Goal: Task Accomplishment & Management: Complete application form

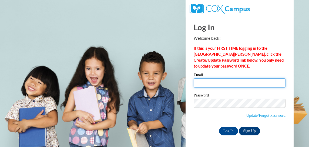
click at [199, 83] on input "Email" at bounding box center [239, 82] width 92 height 9
type input "leslie.martinez@rusd.org"
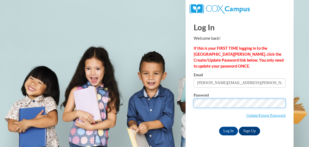
click at [219, 126] on input "Log In" at bounding box center [228, 130] width 19 height 9
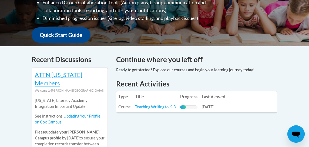
scroll to position [216, 0]
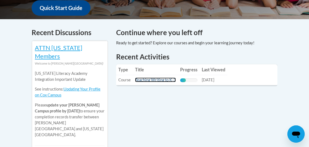
click at [149, 77] on link "Teaching Writing to K-3" at bounding box center [155, 79] width 41 height 5
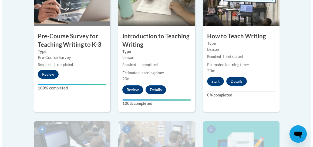
scroll to position [243, 0]
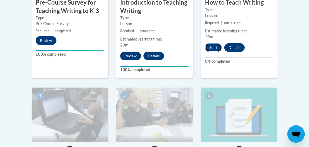
click at [212, 47] on button "Start" at bounding box center [213, 47] width 17 height 9
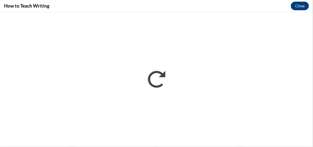
scroll to position [0, 0]
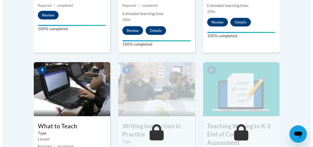
scroll to position [324, 0]
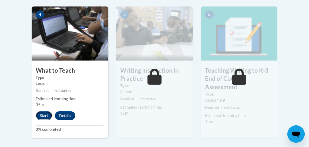
click at [45, 114] on button "Start" at bounding box center [44, 115] width 17 height 9
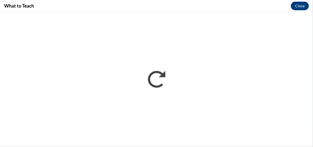
scroll to position [0, 0]
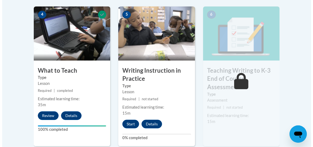
scroll to position [351, 0]
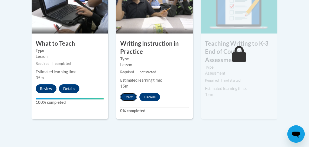
click at [129, 95] on button "Start" at bounding box center [128, 97] width 17 height 9
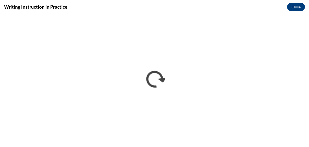
scroll to position [0, 0]
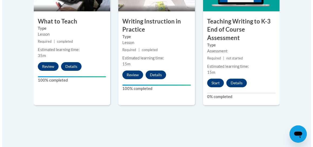
scroll to position [378, 0]
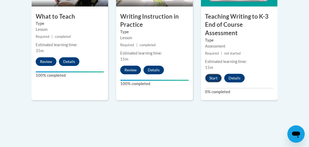
click at [209, 78] on button "Start" at bounding box center [213, 78] width 17 height 9
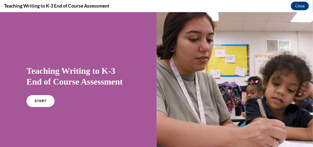
scroll to position [0, 0]
click at [37, 101] on span "START" at bounding box center [40, 101] width 12 height 4
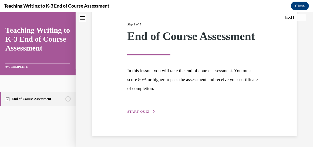
scroll to position [77, 0]
click at [140, 109] on div "Step 1 of 1 End of Course Assessment In this lesson, you will take the end of c…" at bounding box center [194, 61] width 142 height 105
click at [141, 111] on span "START QUIZ" at bounding box center [138, 111] width 22 height 4
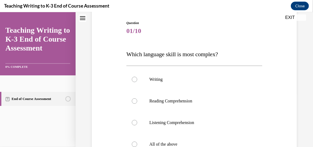
scroll to position [81, 0]
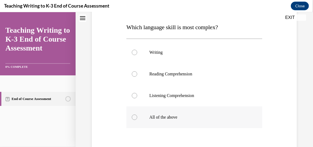
click at [144, 115] on label "All of the above" at bounding box center [194, 117] width 136 height 22
click at [137, 115] on input "All of the above" at bounding box center [134, 116] width 5 height 5
radio input "true"
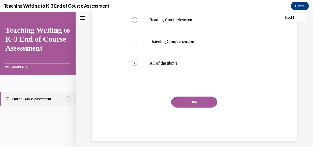
click at [173, 101] on button "SUBMIT" at bounding box center [194, 101] width 46 height 11
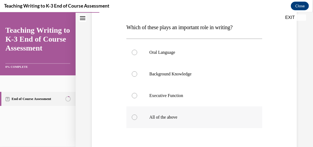
click at [167, 111] on label "All of the above" at bounding box center [194, 117] width 136 height 22
click at [137, 114] on input "All of the above" at bounding box center [134, 116] width 5 height 5
radio input "true"
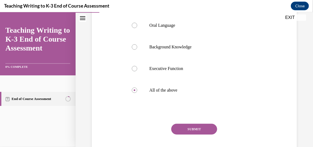
click at [179, 127] on button "SUBMIT" at bounding box center [194, 128] width 46 height 11
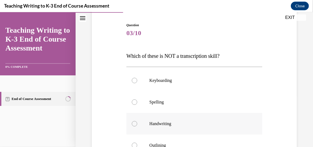
scroll to position [54, 0]
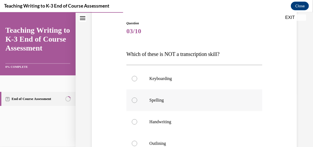
click at [165, 97] on p "Spelling" at bounding box center [198, 99] width 99 height 5
click at [137, 97] on input "Spelling" at bounding box center [134, 99] width 5 height 5
radio input "true"
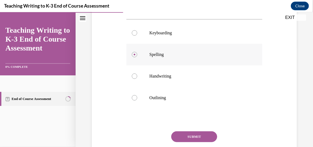
scroll to position [108, 0]
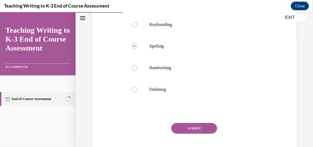
click at [182, 129] on button "SUBMIT" at bounding box center [194, 127] width 46 height 11
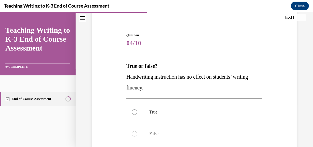
scroll to position [54, 0]
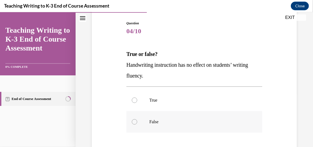
click at [180, 124] on label "False" at bounding box center [194, 122] width 136 height 22
click at [137, 124] on input "False" at bounding box center [134, 121] width 5 height 5
radio input "true"
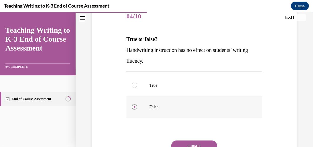
scroll to position [81, 0]
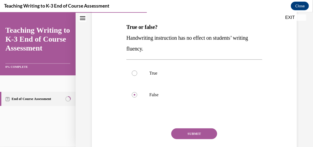
click at [181, 133] on button "SUBMIT" at bounding box center [194, 133] width 46 height 11
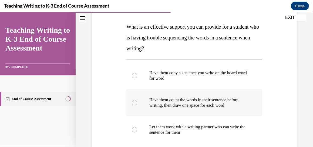
scroll to position [108, 0]
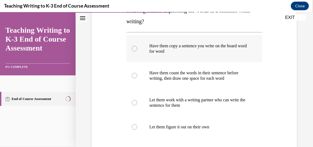
click at [164, 52] on p "Have them copy a sentence you write on the board word for word" at bounding box center [198, 48] width 99 height 11
click at [137, 51] on input "Have them copy a sentence you write on the board word for word" at bounding box center [134, 48] width 5 height 5
radio input "true"
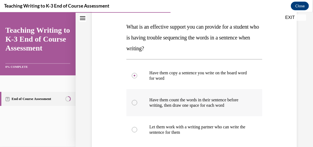
click at [177, 103] on p "Have them count the words in their sentence before writing, then draw one space…" at bounding box center [198, 102] width 99 height 11
click at [137, 103] on input "Have them count the words in their sentence before writing, then draw one space…" at bounding box center [134, 102] width 5 height 5
radio input "true"
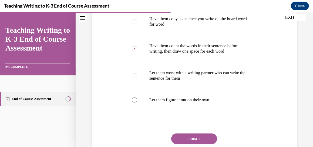
click at [197, 136] on button "SUBMIT" at bounding box center [194, 138] width 46 height 11
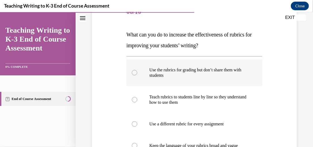
scroll to position [81, 0]
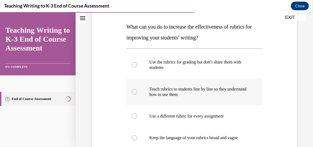
click at [182, 98] on label "Teach rubrics to students line by line so they understand how to use them" at bounding box center [194, 91] width 136 height 27
click at [137, 94] on input "Teach rubrics to students line by line so they understand how to use them" at bounding box center [134, 91] width 5 height 5
radio input "true"
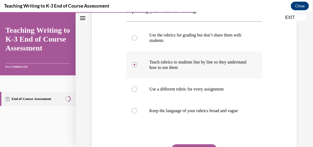
scroll to position [135, 0]
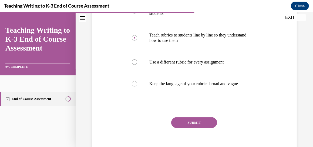
click at [198, 128] on button "SUBMIT" at bounding box center [194, 122] width 46 height 11
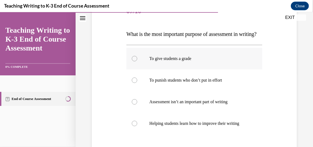
scroll to position [81, 0]
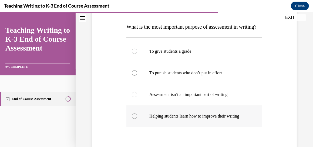
click at [200, 118] on p "Helping students learn how to improve their writing" at bounding box center [198, 115] width 99 height 5
click at [137, 118] on input "Helping students learn how to improve their writing" at bounding box center [134, 115] width 5 height 5
radio input "true"
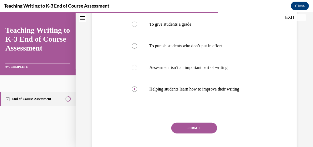
click at [200, 133] on button "SUBMIT" at bounding box center [194, 127] width 46 height 11
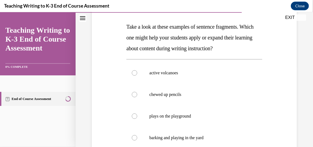
scroll to position [108, 0]
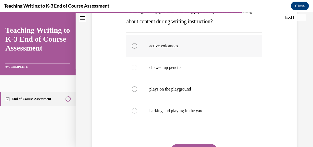
click at [181, 47] on p "active volcanoes" at bounding box center [198, 45] width 99 height 5
click at [137, 47] on input "active volcanoes" at bounding box center [134, 45] width 5 height 5
radio input "true"
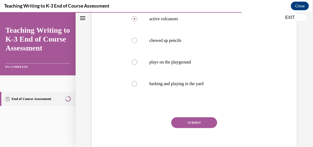
click at [199, 120] on button "SUBMIT" at bounding box center [194, 122] width 46 height 11
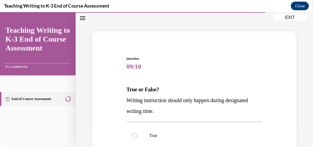
scroll to position [27, 0]
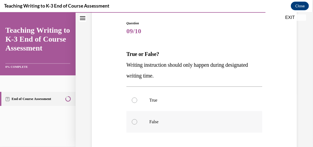
click at [198, 118] on label "False" at bounding box center [194, 122] width 136 height 22
click at [137, 119] on input "False" at bounding box center [134, 121] width 5 height 5
radio input "true"
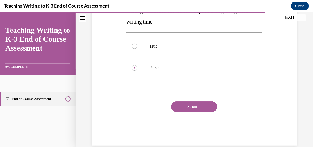
click at [195, 107] on button "SUBMIT" at bounding box center [194, 106] width 46 height 11
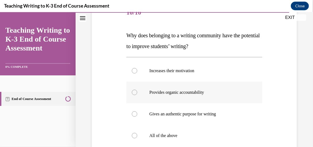
scroll to position [81, 0]
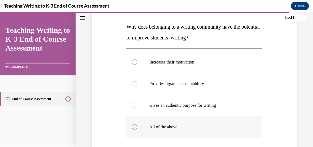
click at [196, 126] on p "All of the above" at bounding box center [198, 126] width 99 height 5
click at [137, 126] on input "All of the above" at bounding box center [134, 126] width 5 height 5
radio input "true"
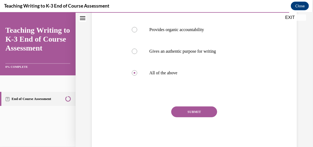
click at [192, 112] on button "SUBMIT" at bounding box center [194, 111] width 46 height 11
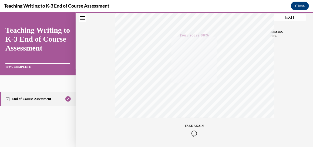
scroll to position [142, 0]
click at [237, 100] on div "TAKE AGAIN" at bounding box center [194, 110] width 159 height 24
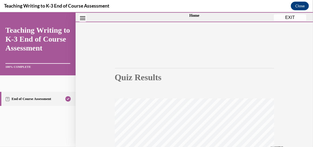
scroll to position [7, 0]
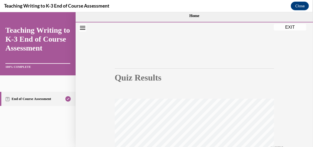
click at [285, 28] on button "EXIT" at bounding box center [289, 27] width 32 height 6
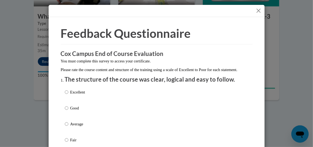
click at [80, 95] on p "Excellent" at bounding box center [77, 92] width 15 height 6
click at [68, 95] on input "Excellent" at bounding box center [67, 92] width 4 height 6
radio input "true"
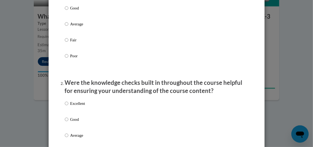
scroll to position [108, 0]
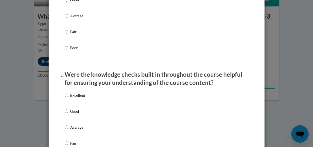
click at [80, 98] on p "Excellent" at bounding box center [77, 95] width 15 height 6
click at [68, 98] on input "Excellent" at bounding box center [67, 95] width 4 height 6
radio input "true"
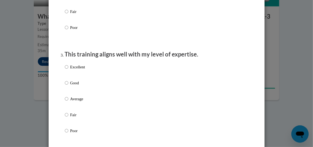
scroll to position [243, 0]
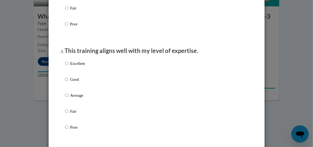
click at [76, 66] on p "Excellent" at bounding box center [77, 63] width 15 height 6
click at [68, 66] on input "Excellent" at bounding box center [67, 63] width 4 height 6
radio input "true"
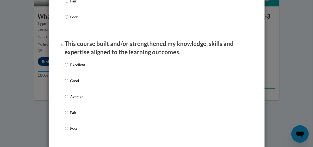
scroll to position [378, 0]
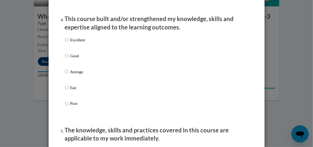
click at [79, 43] on p "Excellent" at bounding box center [77, 40] width 15 height 6
click at [68, 43] on input "Excellent" at bounding box center [67, 40] width 4 height 6
radio input "true"
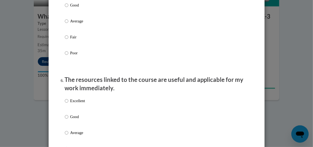
scroll to position [485, 0]
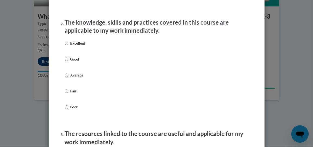
click at [80, 46] on p "Excellent" at bounding box center [77, 43] width 15 height 6
click at [68, 46] on input "Excellent" at bounding box center [67, 43] width 4 height 6
radio input "true"
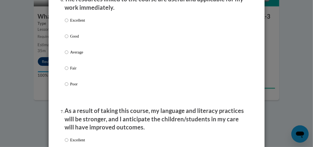
scroll to position [620, 0]
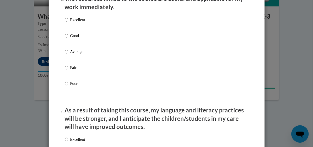
click at [79, 23] on p "Excellent" at bounding box center [77, 20] width 15 height 6
click at [68, 23] on input "Excellent" at bounding box center [67, 20] width 4 height 6
radio input "true"
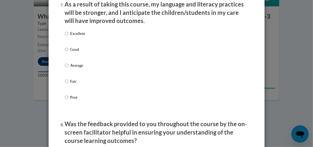
scroll to position [728, 0]
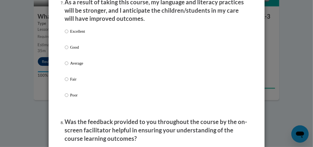
click at [80, 34] on p "Excellent" at bounding box center [77, 31] width 15 height 6
click at [68, 34] on input "Excellent" at bounding box center [67, 31] width 4 height 6
radio input "true"
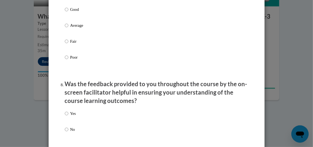
scroll to position [809, 0]
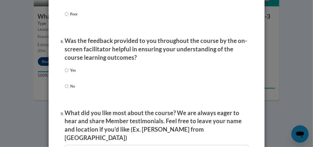
click at [67, 72] on label "Yes" at bounding box center [70, 74] width 11 height 15
click at [67, 72] on input "Yes" at bounding box center [67, 70] width 4 height 6
radio input "true"
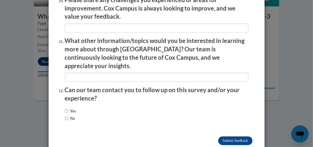
scroll to position [975, 0]
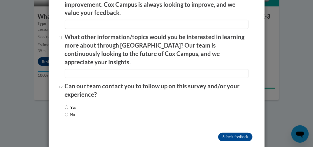
click at [73, 111] on label "No" at bounding box center [70, 114] width 10 height 6
click at [68, 111] on input "No" at bounding box center [67, 114] width 4 height 6
radio input "true"
click at [238, 132] on input "Submit feedback" at bounding box center [235, 136] width 34 height 9
